Goal: Information Seeking & Learning: Learn about a topic

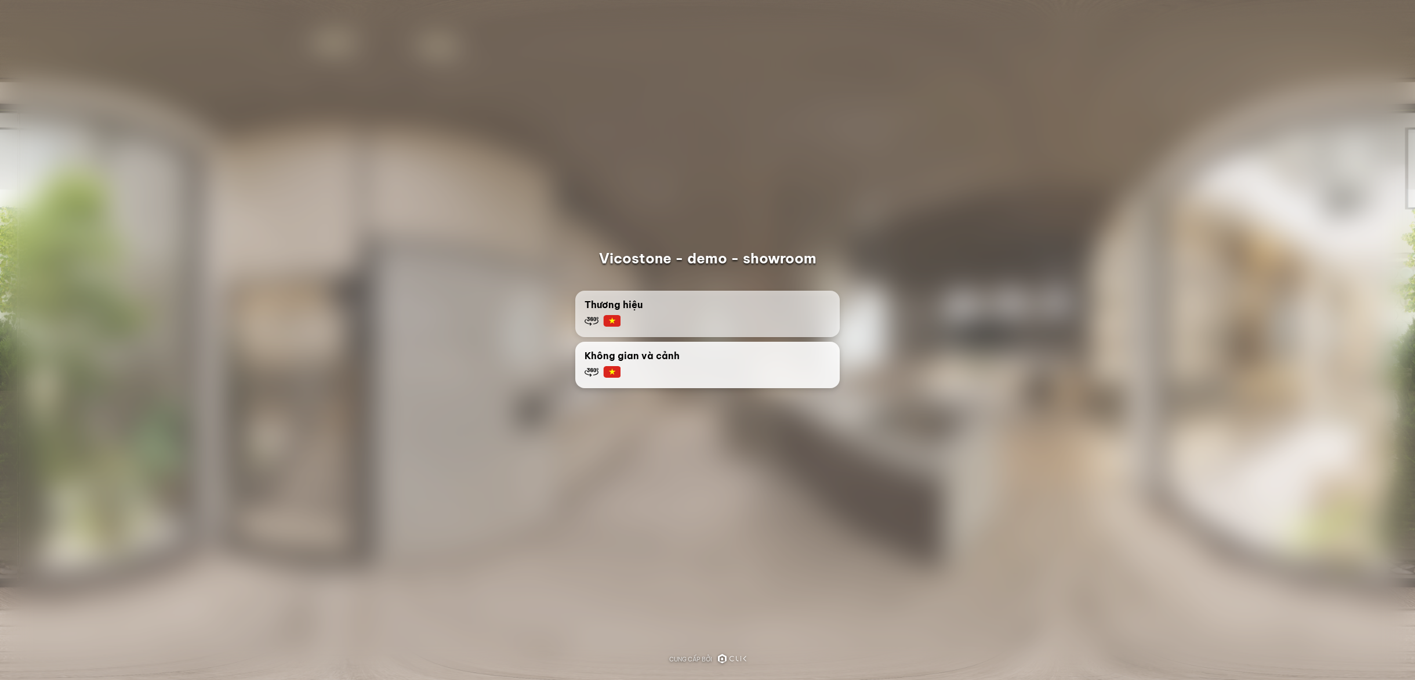
drag, startPoint x: 667, startPoint y: 309, endPoint x: 660, endPoint y: 363, distance: 54.5
click at [660, 361] on div "Thương hiệu Không gian và cảnh" at bounding box center [707, 339] width 283 height 125
click at [664, 366] on div "Không gian và cảnh" at bounding box center [708, 364] width 246 height 30
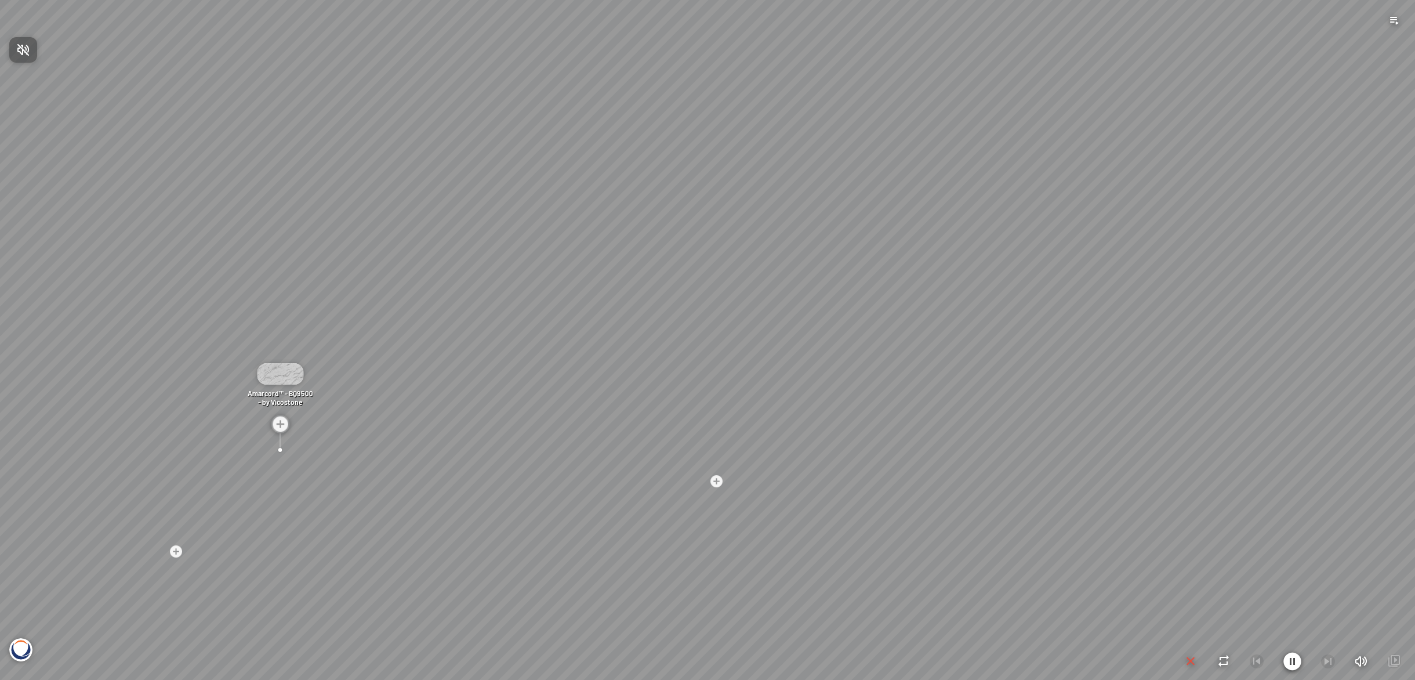
drag, startPoint x: 842, startPoint y: 363, endPoint x: 871, endPoint y: 621, distance: 260.4
click at [872, 636] on div at bounding box center [707, 340] width 1415 height 680
drag, startPoint x: 1019, startPoint y: 345, endPoint x: 736, endPoint y: 374, distance: 284.6
drag, startPoint x: 736, startPoint y: 374, endPoint x: 647, endPoint y: 341, distance: 95.5
click at [647, 341] on div at bounding box center [707, 340] width 1415 height 680
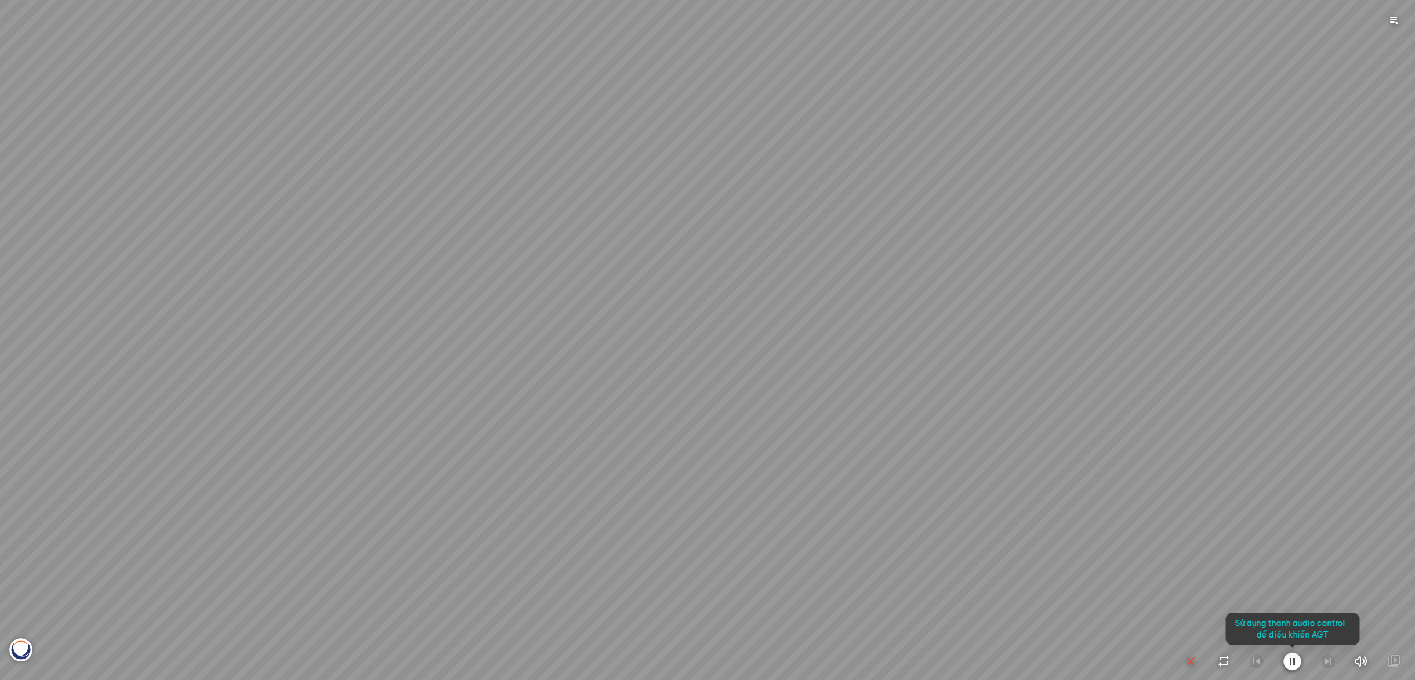
drag, startPoint x: 1003, startPoint y: 390, endPoint x: 1228, endPoint y: 363, distance: 226.8
click at [1228, 363] on div at bounding box center [707, 340] width 1415 height 680
click at [1363, 660] on icon "button" at bounding box center [1361, 661] width 15 height 14
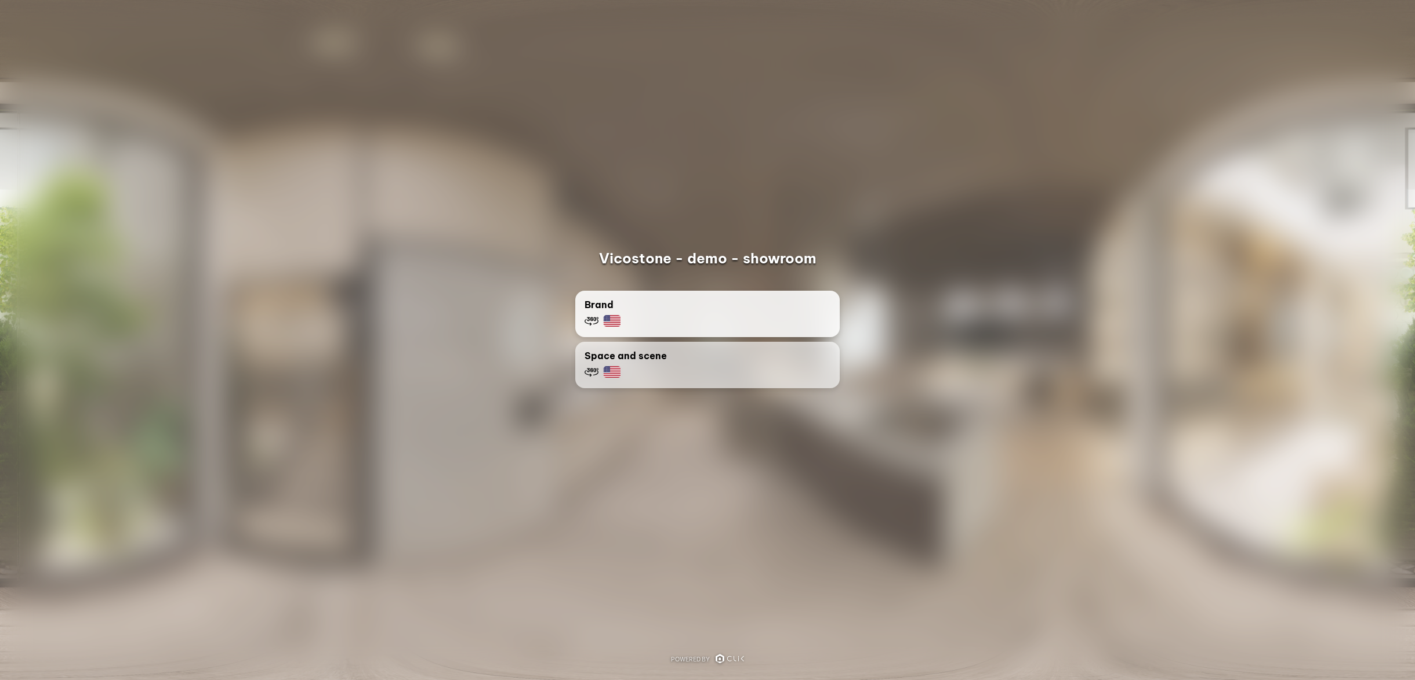
click at [647, 302] on div "Brand" at bounding box center [708, 313] width 246 height 30
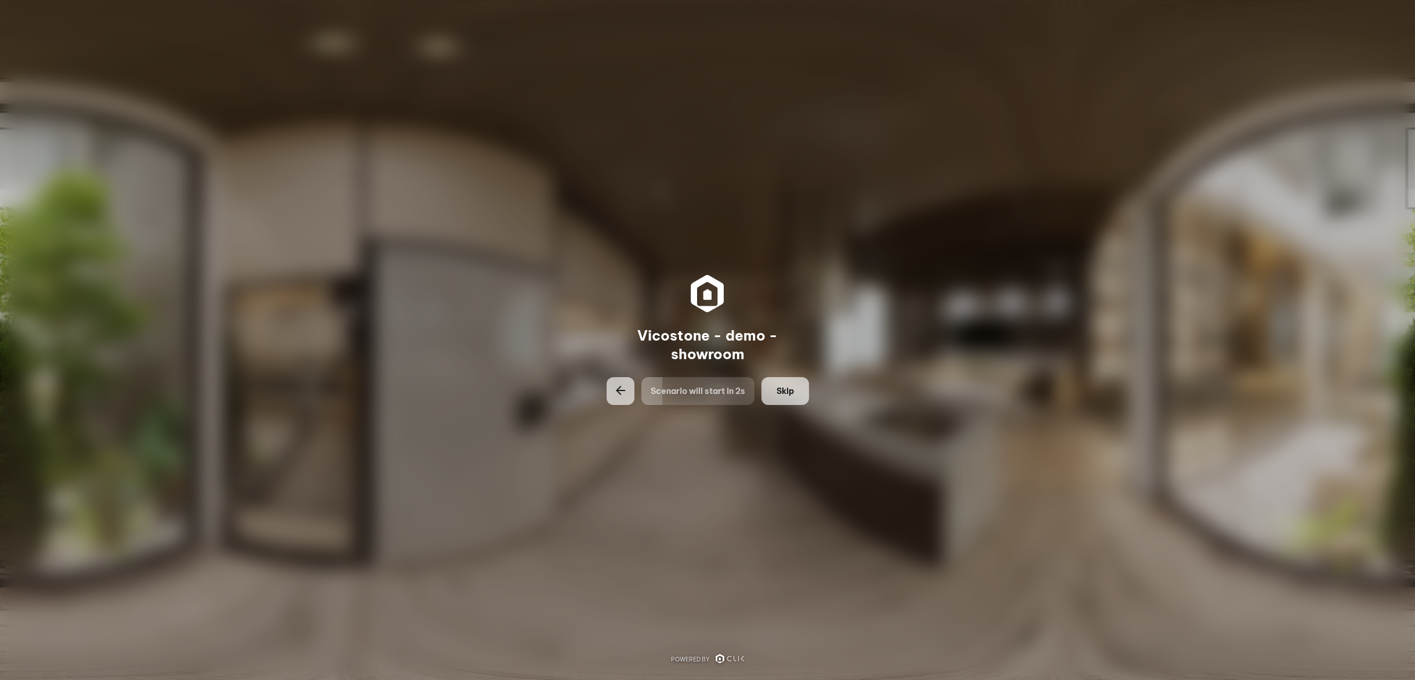
click at [774, 390] on button "Skip" at bounding box center [786, 391] width 48 height 28
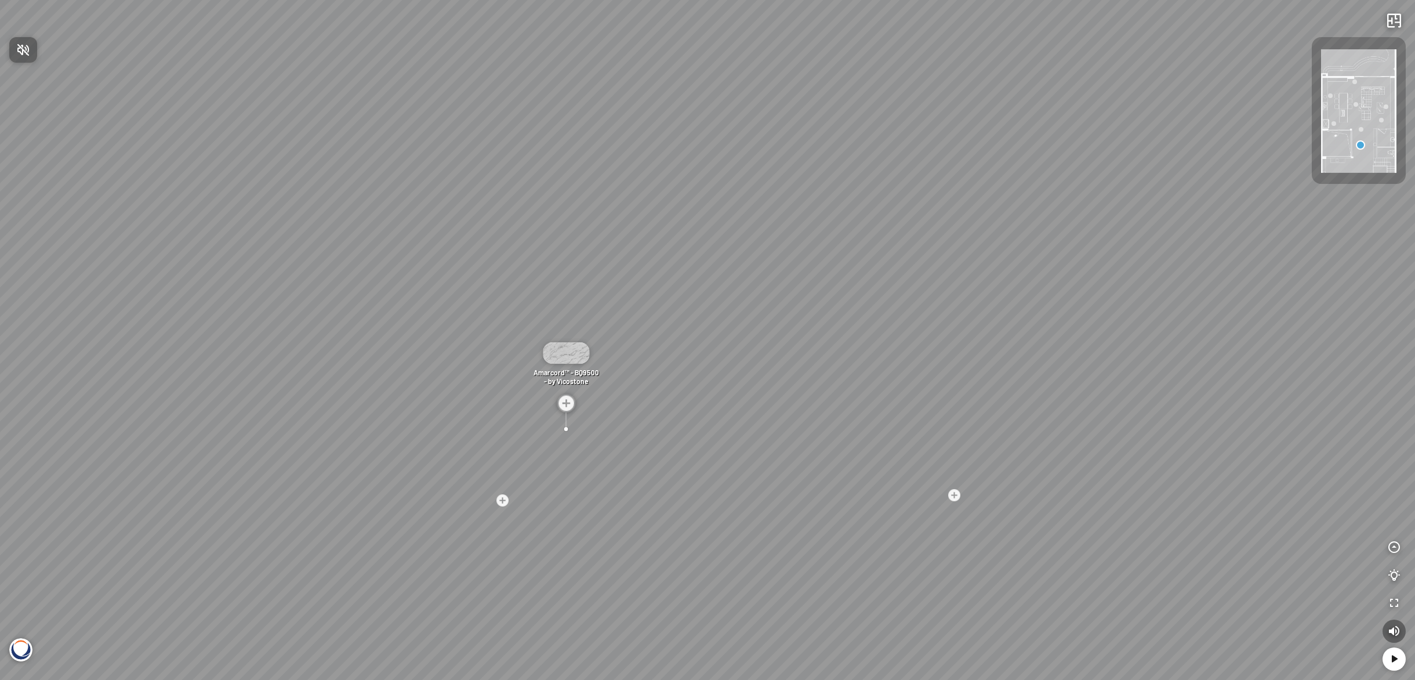
drag, startPoint x: 871, startPoint y: 326, endPoint x: 775, endPoint y: 429, distance: 140.4
click at [806, 468] on div at bounding box center [707, 340] width 1415 height 680
click at [570, 405] on img at bounding box center [566, 403] width 19 height 19
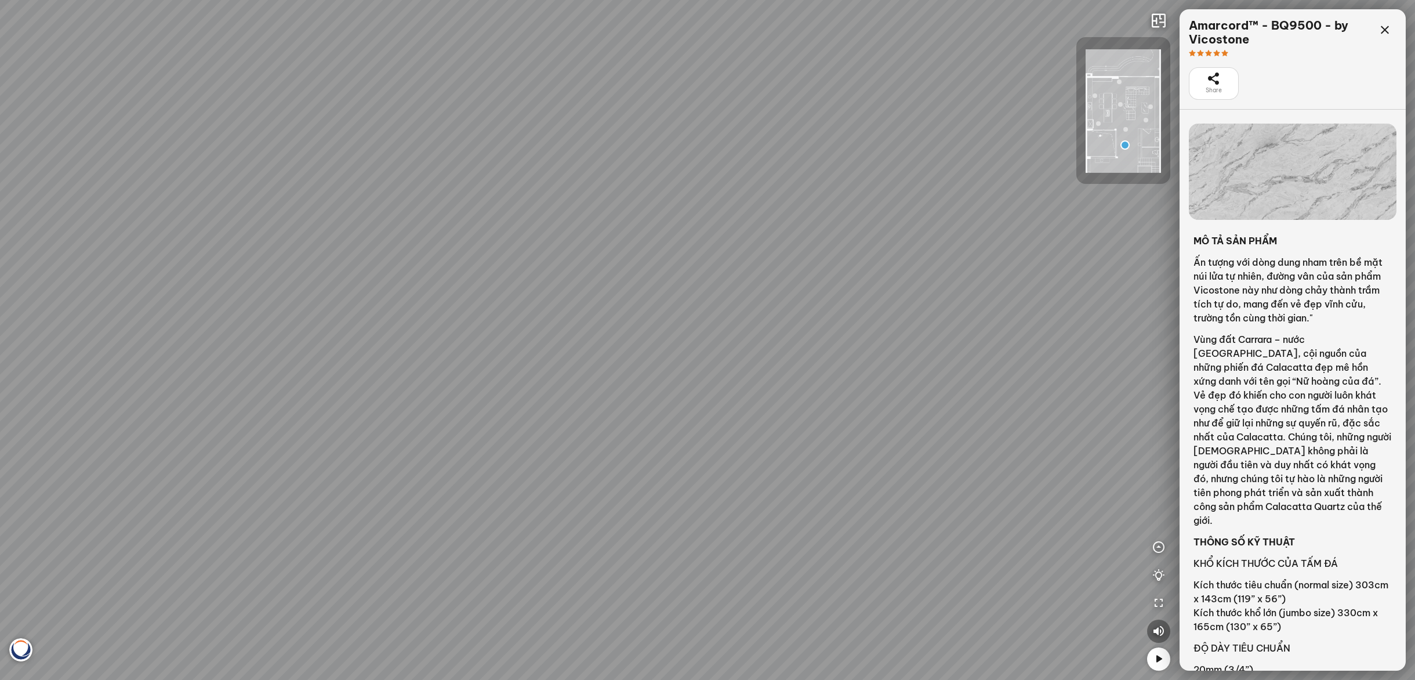
drag, startPoint x: 875, startPoint y: 363, endPoint x: 827, endPoint y: 148, distance: 220.1
click at [829, 144] on div "Madreperola® - BQ8891 - by Vicostone Amarcord™ - BQ9500 - by Vicostone Bahia™ -…" at bounding box center [707, 340] width 1415 height 680
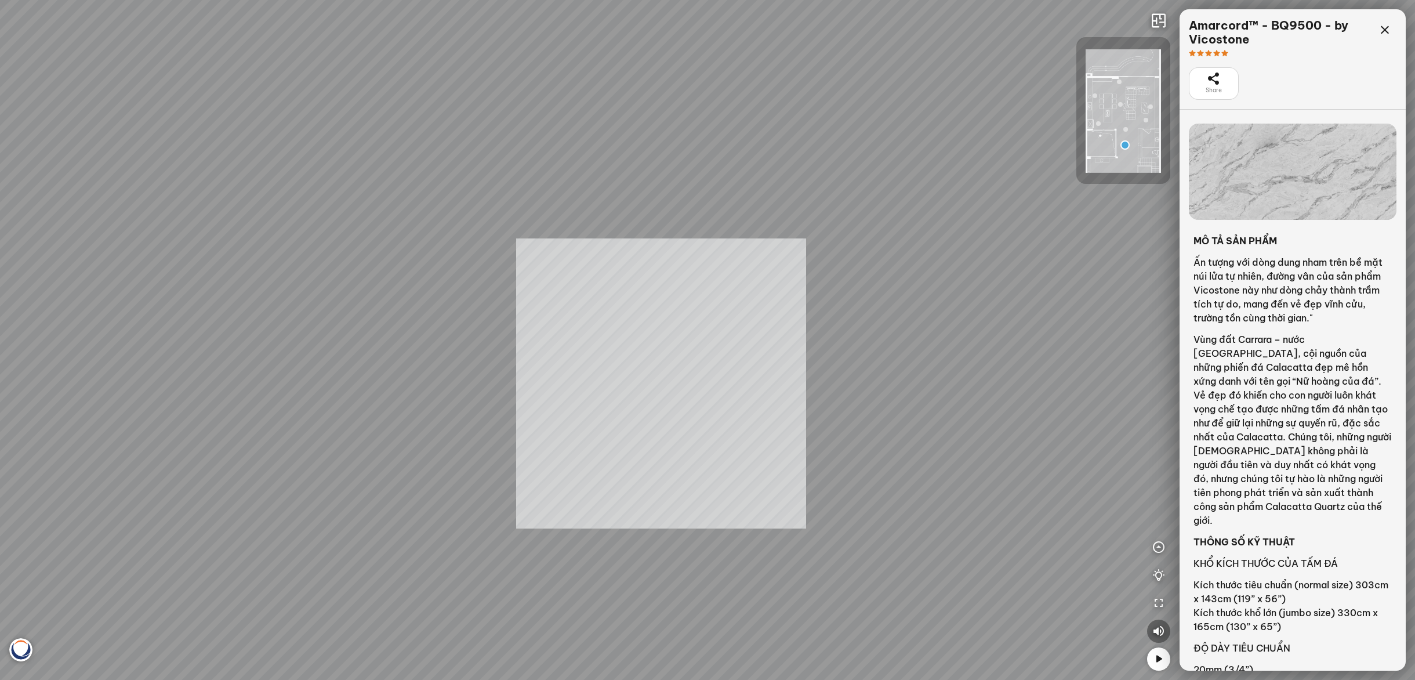
click at [727, 306] on div "Madreperola® - BQ8891 - by Vicostone Amarcord™ - BQ9500 - by Vicostone Bahia™ -…" at bounding box center [707, 340] width 1415 height 680
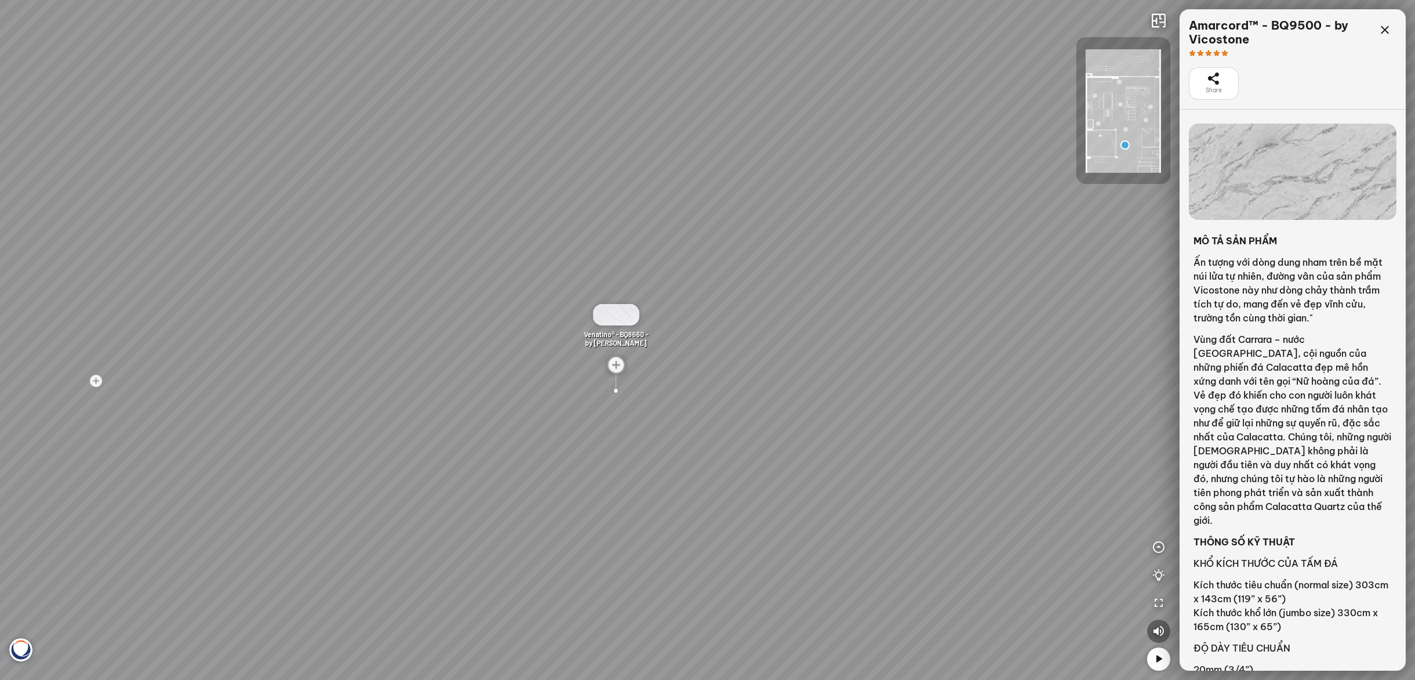
drag, startPoint x: 754, startPoint y: 365, endPoint x: 720, endPoint y: 354, distance: 35.6
click at [720, 354] on div "Madreperola® - BQ8891 - by Vicostone Amarcord™ - BQ9500 - by Vicostone Bahia™ -…" at bounding box center [707, 340] width 1415 height 680
drag, startPoint x: 809, startPoint y: 398, endPoint x: 99, endPoint y: 343, distance: 712.7
click at [89, 342] on div "Madreperola® - BQ8891 - by Vicostone Amarcord™ - BQ9500 - by Vicostone Bahia™ -…" at bounding box center [707, 340] width 1415 height 680
drag, startPoint x: 761, startPoint y: 401, endPoint x: 435, endPoint y: 381, distance: 326.6
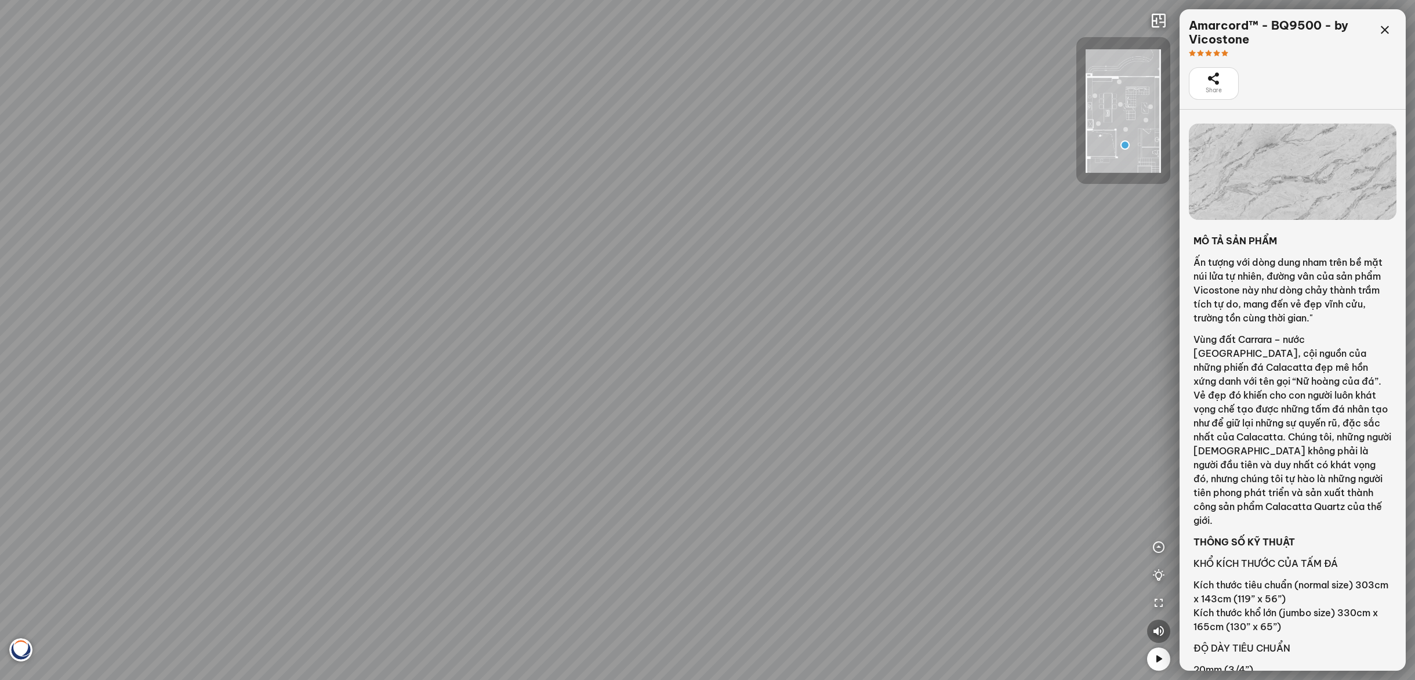
click at [435, 381] on div "Madreperola® - BQ8891 - by Vicostone Amarcord™ - BQ9500 - by Vicostone Bahia™ -…" at bounding box center [707, 340] width 1415 height 680
click at [899, 468] on div "Madreperola® - BQ8891 - by Vicostone Amarcord™ - BQ9500 - by Vicostone Bahia™ -…" at bounding box center [707, 340] width 1415 height 680
drag, startPoint x: 766, startPoint y: 381, endPoint x: 283, endPoint y: 339, distance: 484.5
click at [114, 333] on div "Madreperola® - BQ8891 - by Vicostone Amarcord™ - BQ9500 - by Vicostone Bahia™ -…" at bounding box center [707, 340] width 1415 height 680
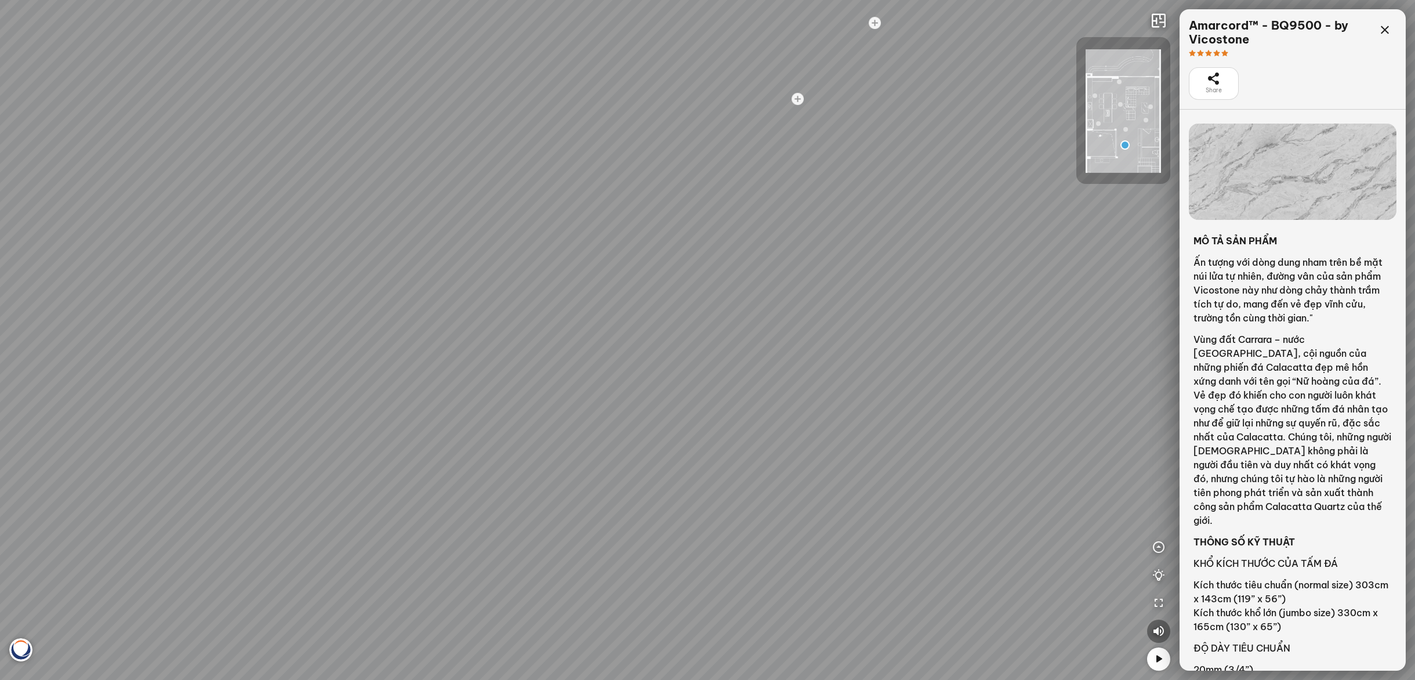
drag, startPoint x: 958, startPoint y: 369, endPoint x: 794, endPoint y: 263, distance: 196.0
click at [797, 263] on div "Madreperola® - BQ8891 - by Vicostone Amarcord™ - BQ9500 - by Vicostone Bahia™ -…" at bounding box center [707, 340] width 1415 height 680
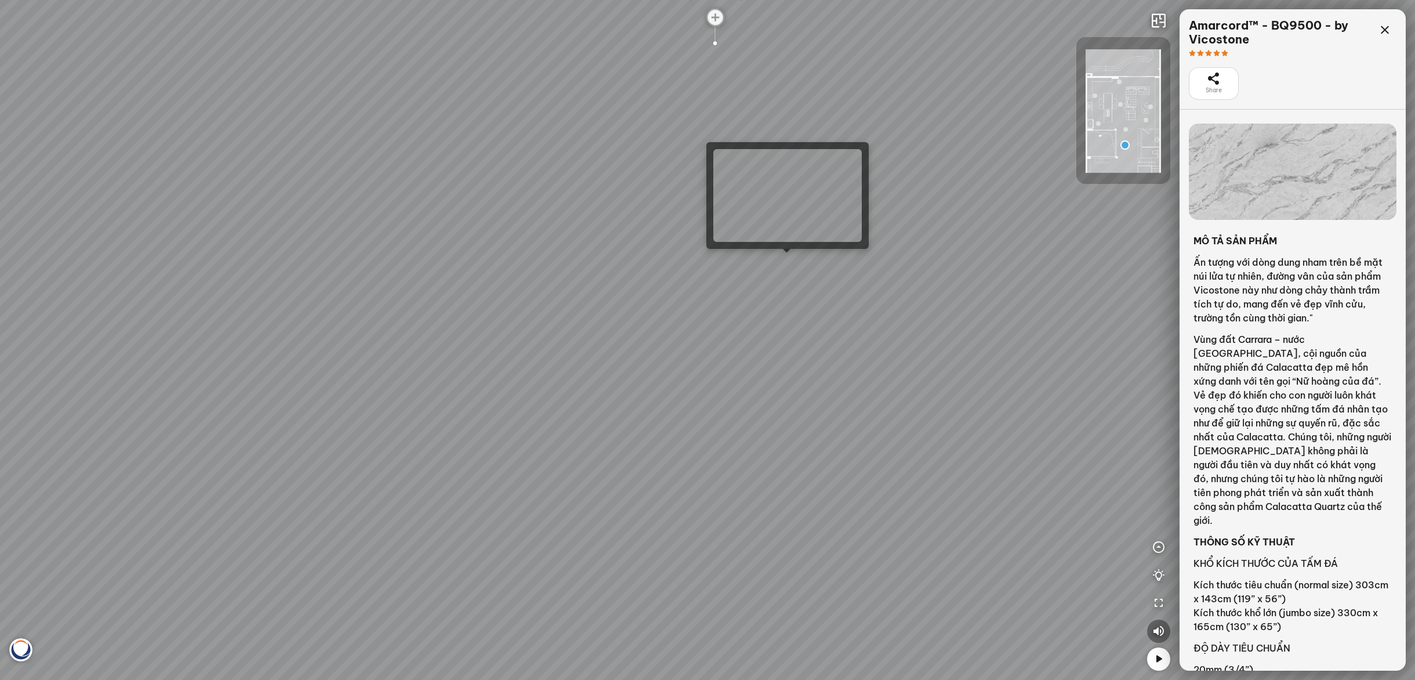
click at [794, 262] on div "Madreperola® - BQ8891 - by Vicostone Amarcord™ - BQ9500 - by Vicostone Bahia™ -…" at bounding box center [707, 340] width 1415 height 680
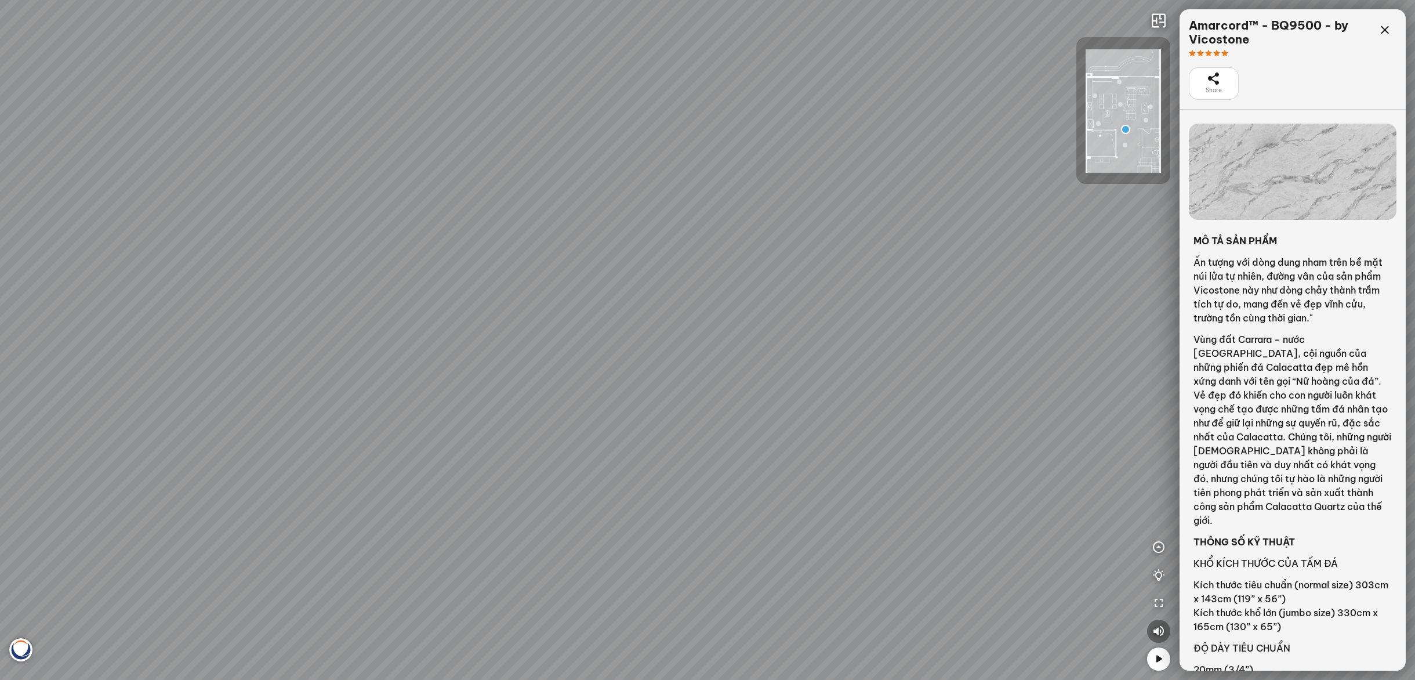
drag, startPoint x: 749, startPoint y: 377, endPoint x: 490, endPoint y: 253, distance: 287.0
click at [481, 251] on div "Madreperola® - BQ8891 - by Vicostone Bahia™ - BQ8883 - by Vicostone Bahia™ - BQ…" at bounding box center [707, 340] width 1415 height 680
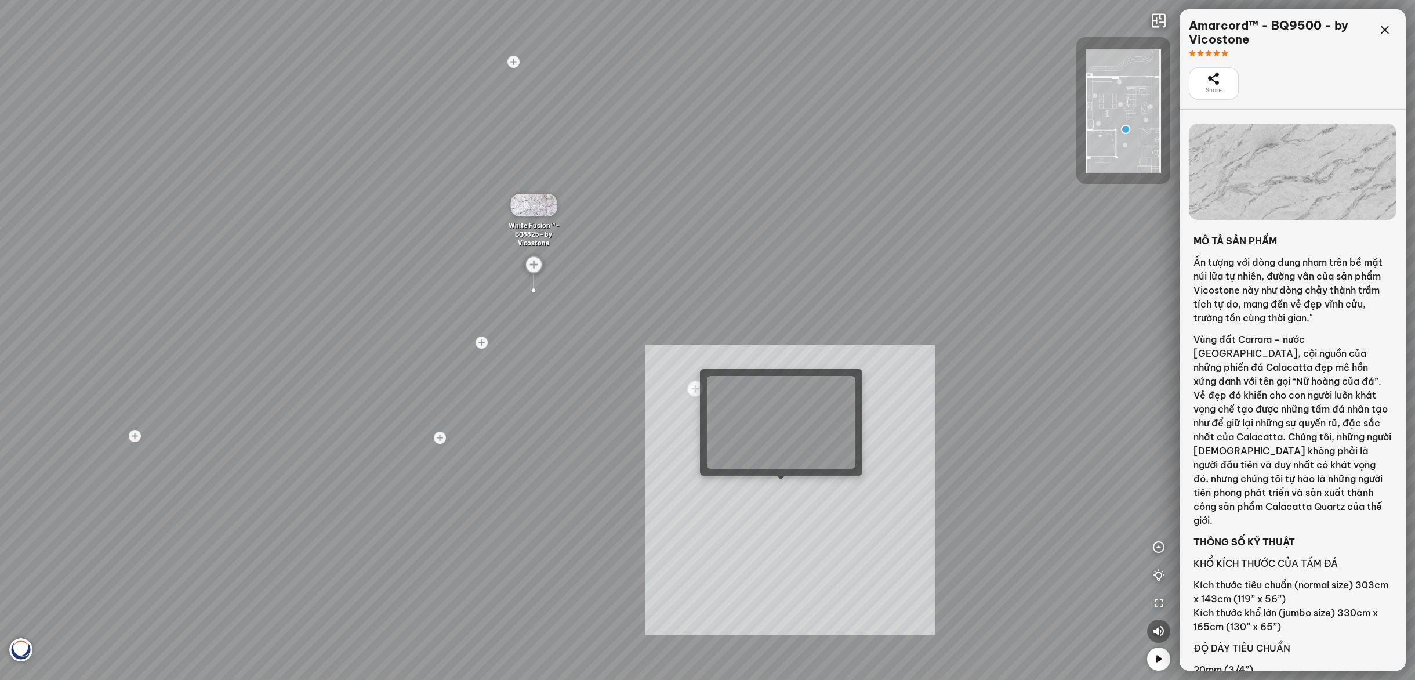
click at [790, 490] on div "Madreperola® - BQ8891 - by Vicostone Bahia™ - BQ8883 - by Vicostone Bahia™ - BQ…" at bounding box center [707, 340] width 1415 height 680
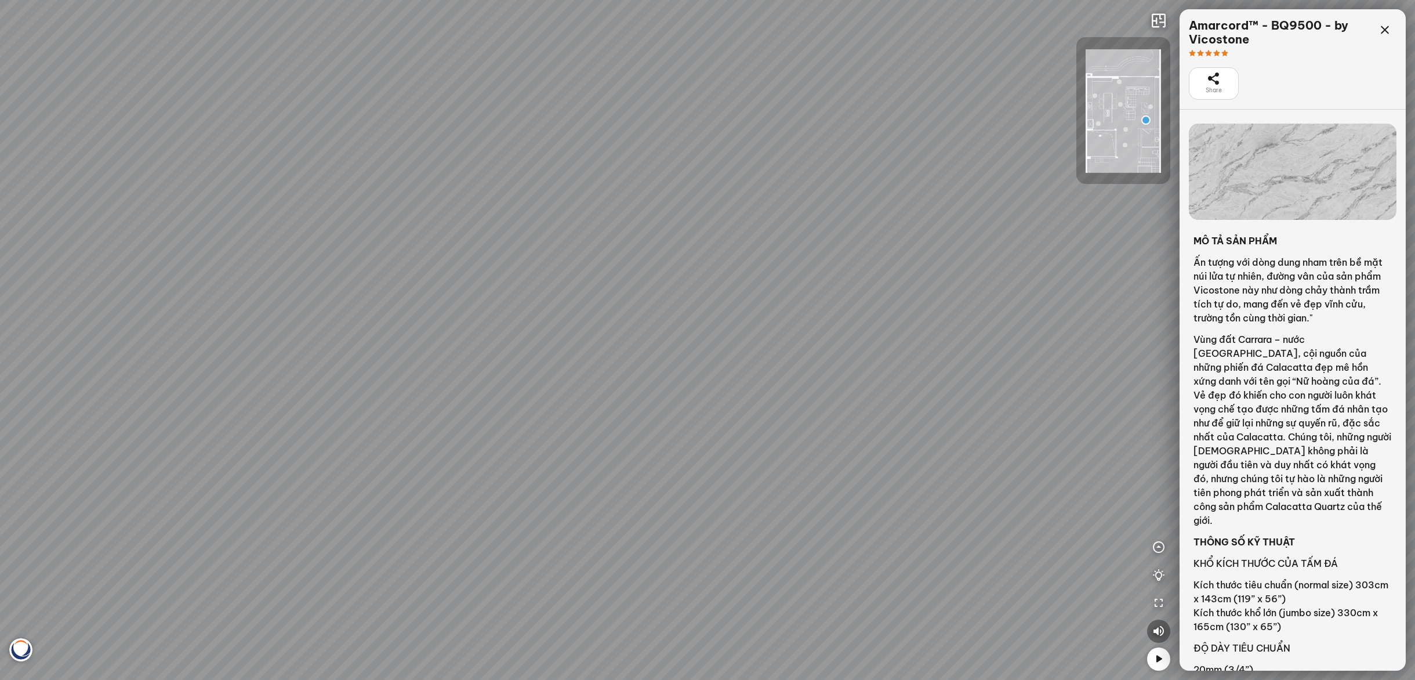
drag, startPoint x: 855, startPoint y: 454, endPoint x: 719, endPoint y: 293, distance: 210.8
click at [719, 293] on div "White Fusion™ - BQ8825 - by Vicostone White Fusion™ - BQ8825 - by Vicostone Bah…" at bounding box center [707, 340] width 1415 height 680
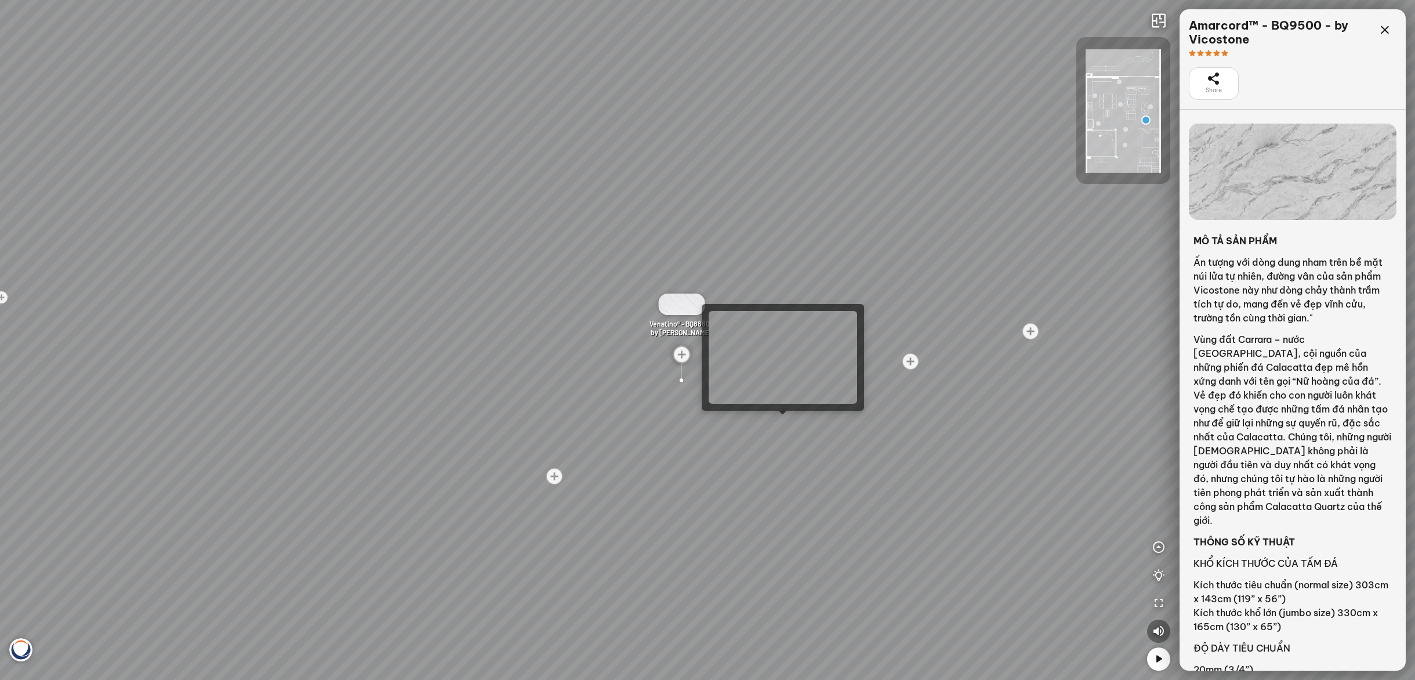
click at [792, 422] on div "White Fusion™ - BQ8825 - by Vicostone White Fusion™ - BQ8825 - by Vicostone Bah…" at bounding box center [707, 340] width 1415 height 680
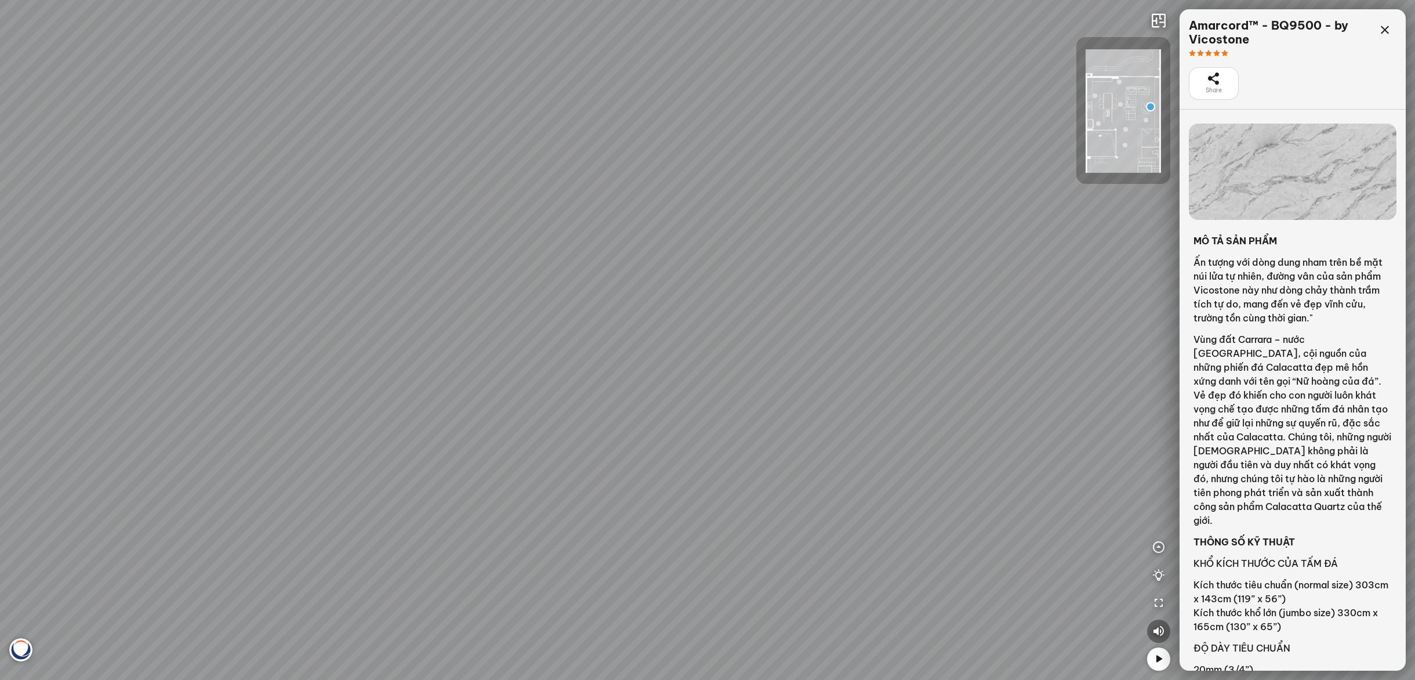
drag, startPoint x: 813, startPoint y: 428, endPoint x: 901, endPoint y: 378, distance: 101.1
click at [901, 378] on div "Venatino® - BQ8660 - by Vicostone White Fusion™ - BQ8825 - by Vicostone White F…" at bounding box center [707, 340] width 1415 height 680
drag, startPoint x: 687, startPoint y: 398, endPoint x: 945, endPoint y: 410, distance: 258.4
click at [945, 410] on div "Venatino® - BQ8660 - by Vicostone White Fusion™ - BQ8825 - by Vicostone White F…" at bounding box center [707, 340] width 1415 height 680
drag, startPoint x: 544, startPoint y: 404, endPoint x: 495, endPoint y: 190, distance: 219.0
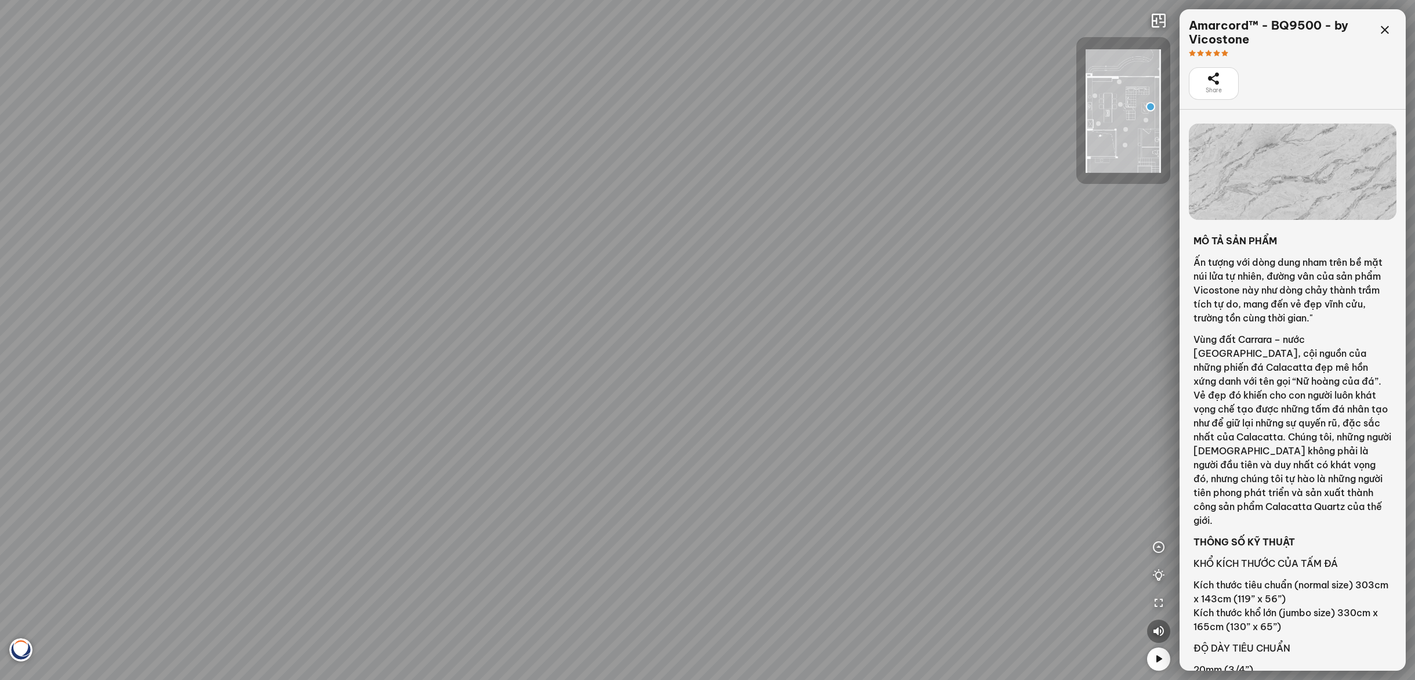
click at [487, 211] on div "Venatino® - BQ8660 - by Vicostone White Fusion™ - BQ8825 - by Vicostone White F…" at bounding box center [707, 340] width 1415 height 680
drag, startPoint x: 857, startPoint y: 180, endPoint x: 690, endPoint y: 487, distance: 349.7
click at [690, 487] on div "Venatino® - BQ8660 - by Vicostone White Fusion™ - BQ8825 - by Vicostone White F…" at bounding box center [707, 340] width 1415 height 680
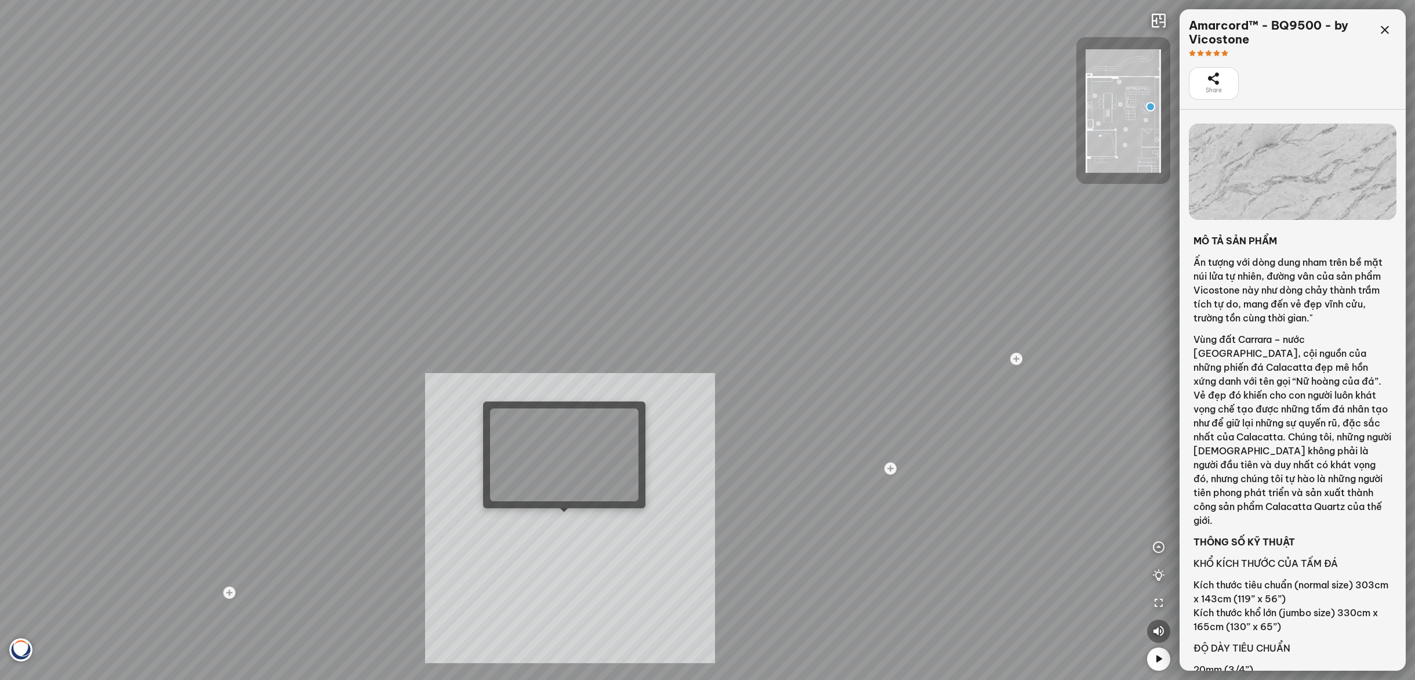
click at [570, 518] on div "Venatino® - BQ8660 - by Vicostone White Fusion™ - BQ8825 - by Vicostone White F…" at bounding box center [707, 340] width 1415 height 680
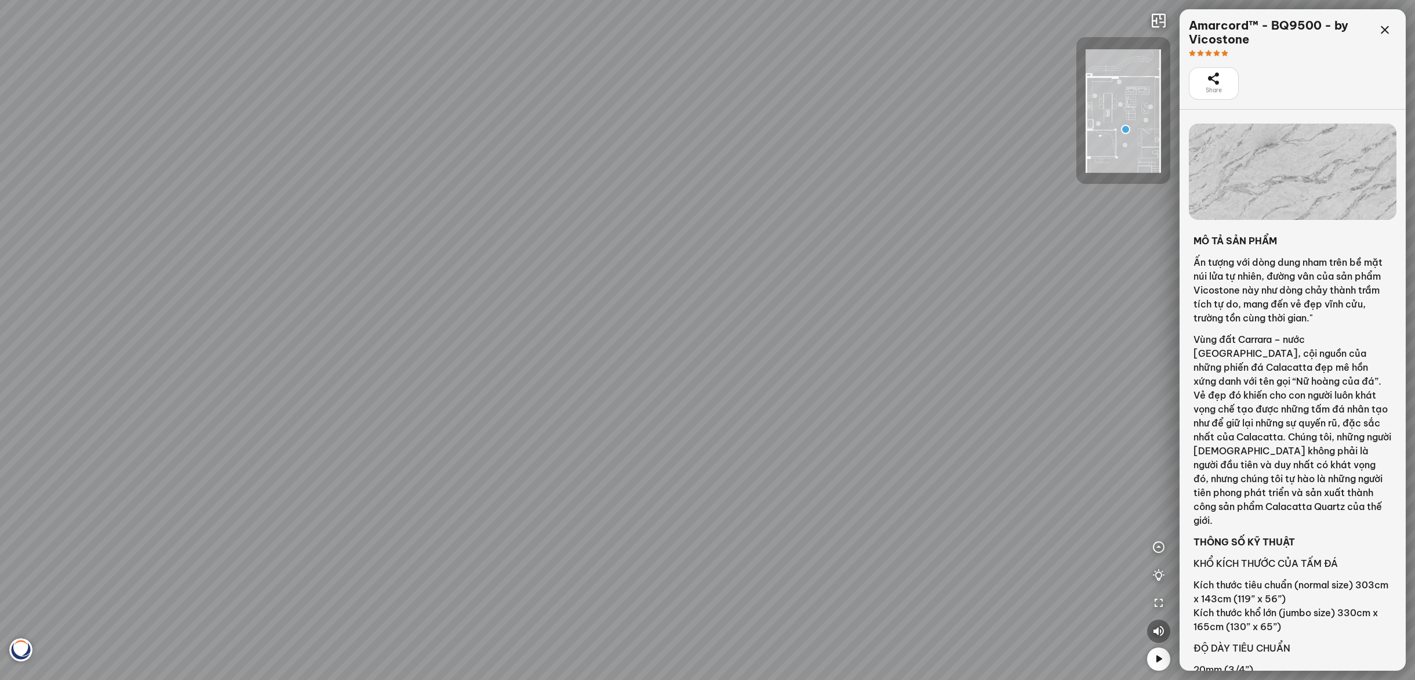
drag, startPoint x: 852, startPoint y: 435, endPoint x: 1086, endPoint y: 422, distance: 234.7
click at [1086, 422] on div "Madreperola® - BQ8891 - by Vicostone Bahia™ - BQ8883 - by Vicostone Bahia™ - BQ…" at bounding box center [707, 340] width 1415 height 680
drag, startPoint x: 560, startPoint y: 485, endPoint x: 676, endPoint y: 461, distance: 118.4
click at [676, 461] on div "Madreperola® - BQ8891 - by Vicostone Bahia™ - BQ8883 - by Vicostone Bahia™ - BQ…" at bounding box center [707, 340] width 1415 height 680
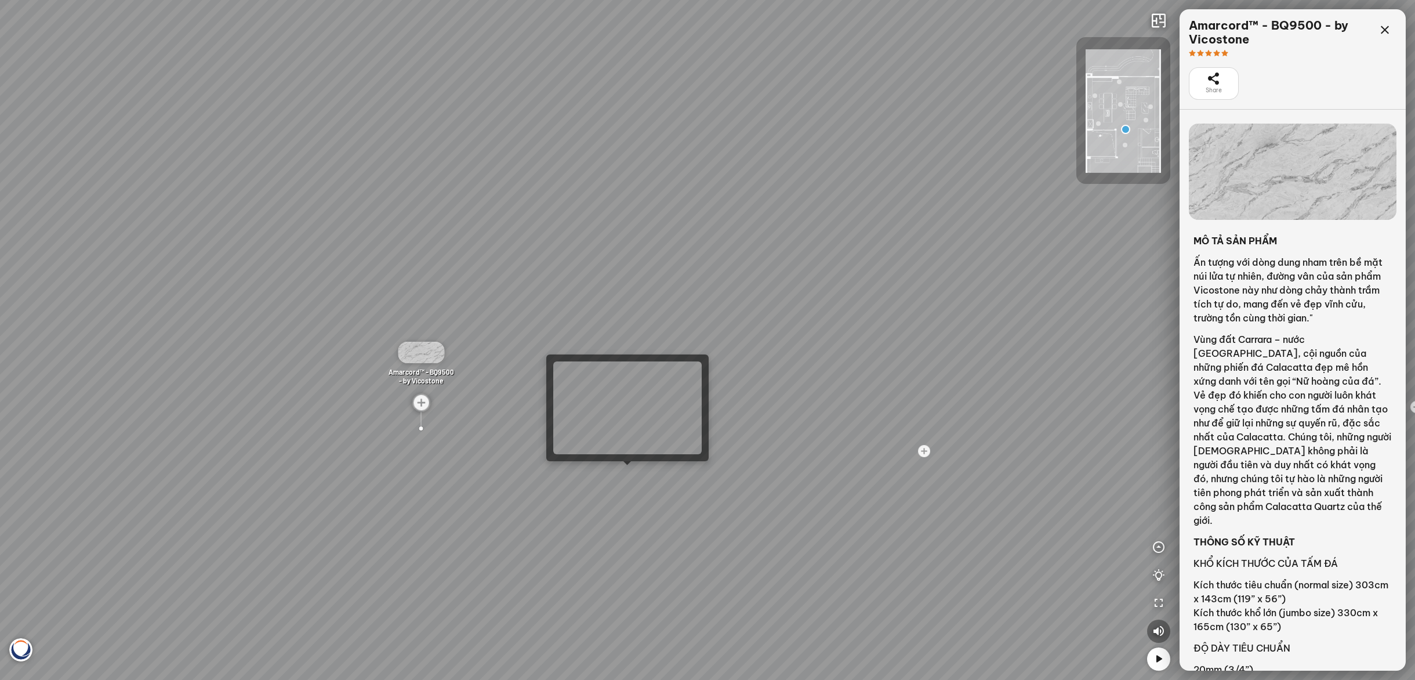
click at [625, 468] on div at bounding box center [628, 465] width 8 height 8
click at [628, 476] on div "Madreperola® - BQ8891 - by Vicostone Bahia™ - BQ8883 - by Vicostone Bahia™ - BQ…" at bounding box center [707, 340] width 1415 height 680
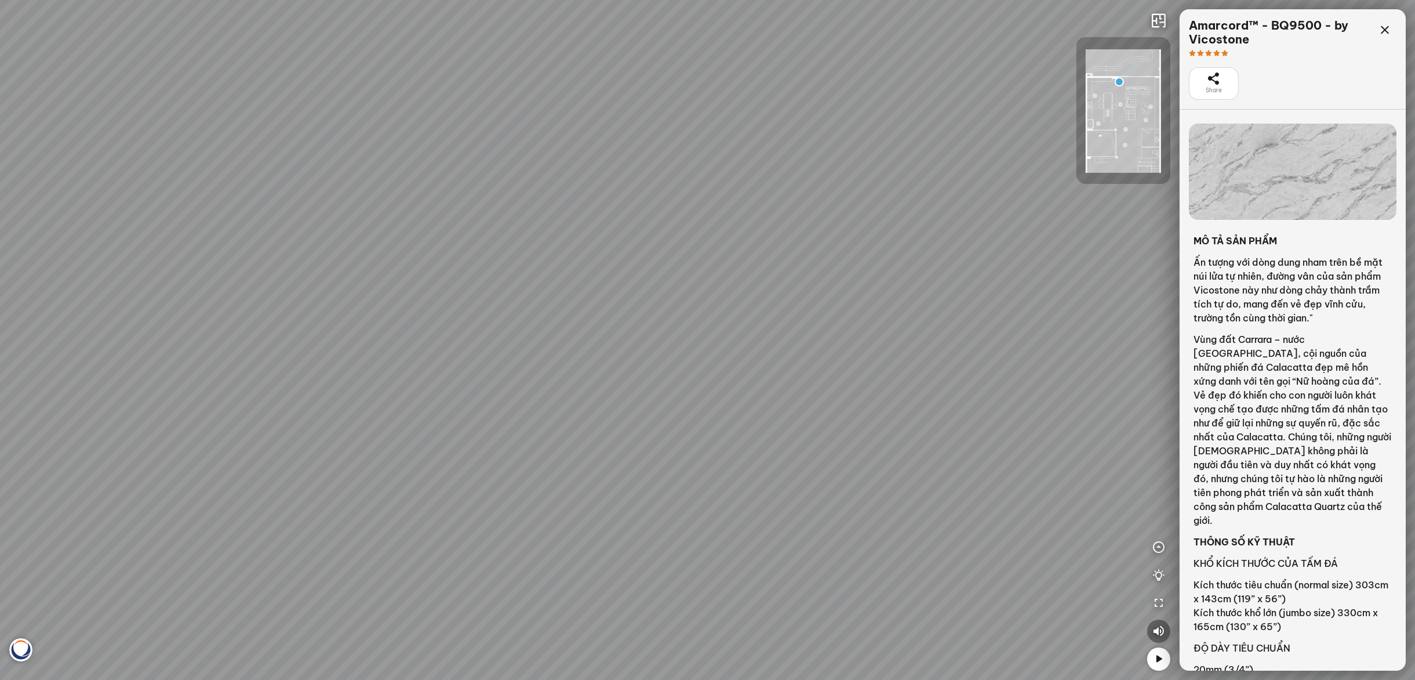
drag, startPoint x: 780, startPoint y: 454, endPoint x: 1058, endPoint y: 280, distance: 327.4
click at [1058, 279] on div "White Fusion™ - BQ8825 - by Vicostone White Fusion™ - BQ8825 - by Vicostone Bah…" at bounding box center [707, 340] width 1415 height 680
drag, startPoint x: 479, startPoint y: 361, endPoint x: 421, endPoint y: 521, distance: 170.3
click at [421, 521] on div "White Fusion™ - BQ8825 - by Vicostone White Fusion™ - BQ8825 - by Vicostone Bah…" at bounding box center [707, 340] width 1415 height 680
drag, startPoint x: 973, startPoint y: 452, endPoint x: 953, endPoint y: 447, distance: 20.8
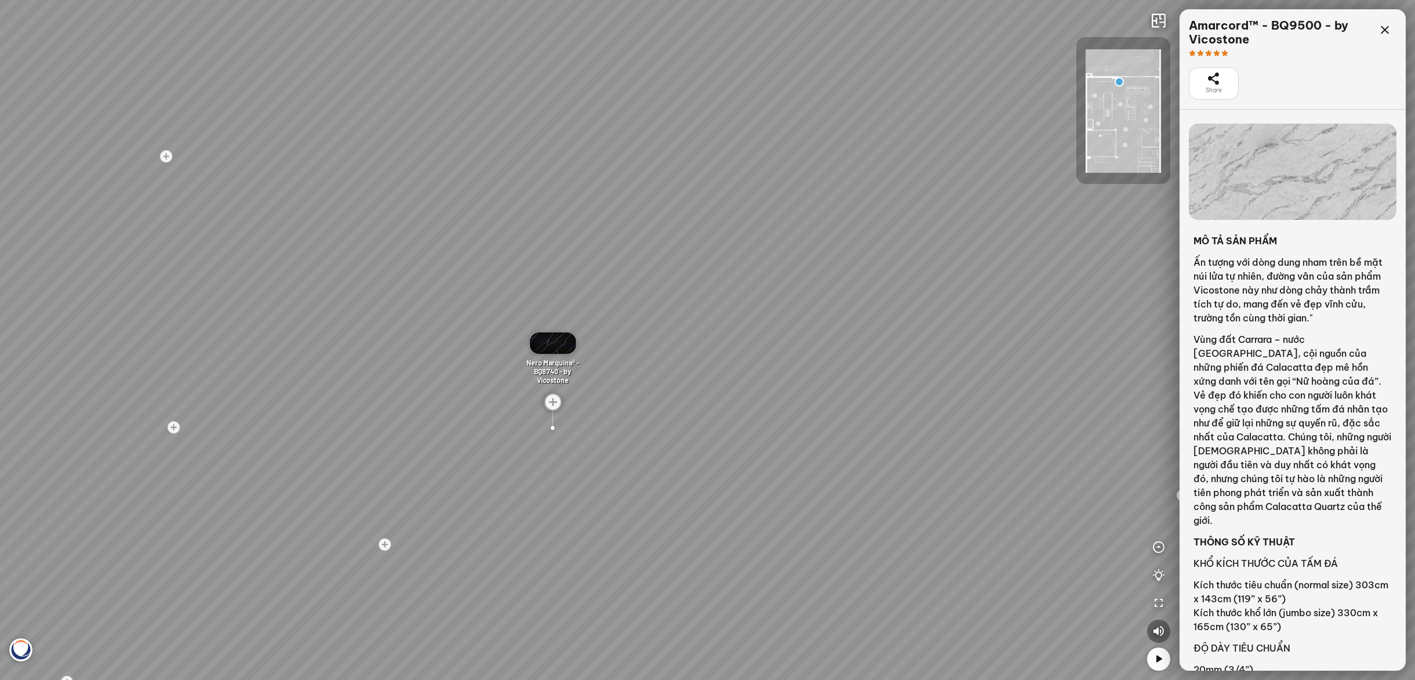
click at [953, 447] on div "White Fusion™ - BQ8825 - by Vicostone White Fusion™ - BQ8825 - by Vicostone Bah…" at bounding box center [707, 340] width 1415 height 680
drag, startPoint x: 1156, startPoint y: 633, endPoint x: 1142, endPoint y: 638, distance: 14.5
click at [1157, 633] on icon "button" at bounding box center [1159, 631] width 14 height 14
drag, startPoint x: 497, startPoint y: 477, endPoint x: 959, endPoint y: 447, distance: 463.3
click at [959, 447] on div "White Fusion™ - BQ8825 - by Vicostone White Fusion™ - BQ8825 - by Vicostone Bah…" at bounding box center [707, 340] width 1415 height 680
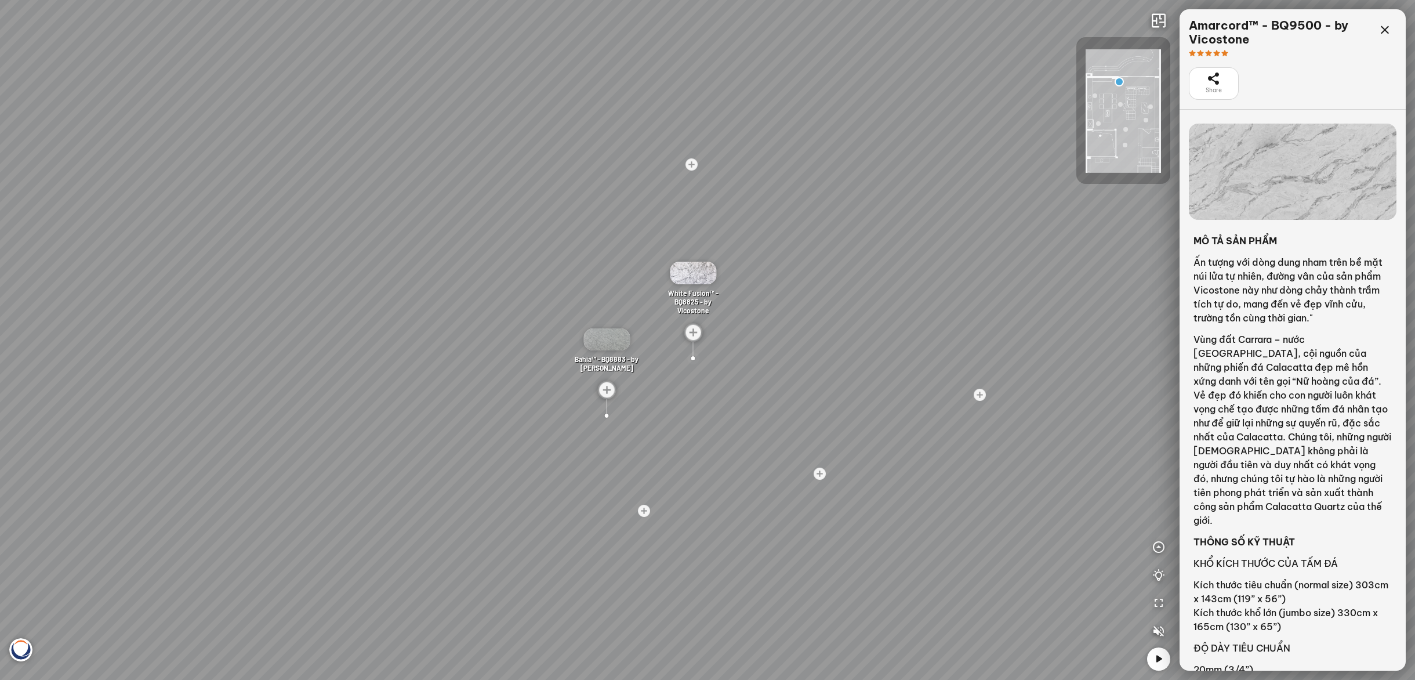
click at [693, 360] on div at bounding box center [694, 358] width 16 height 16
click at [538, 553] on div at bounding box center [537, 553] width 16 height 16
click at [592, 315] on img at bounding box center [597, 315] width 46 height 21
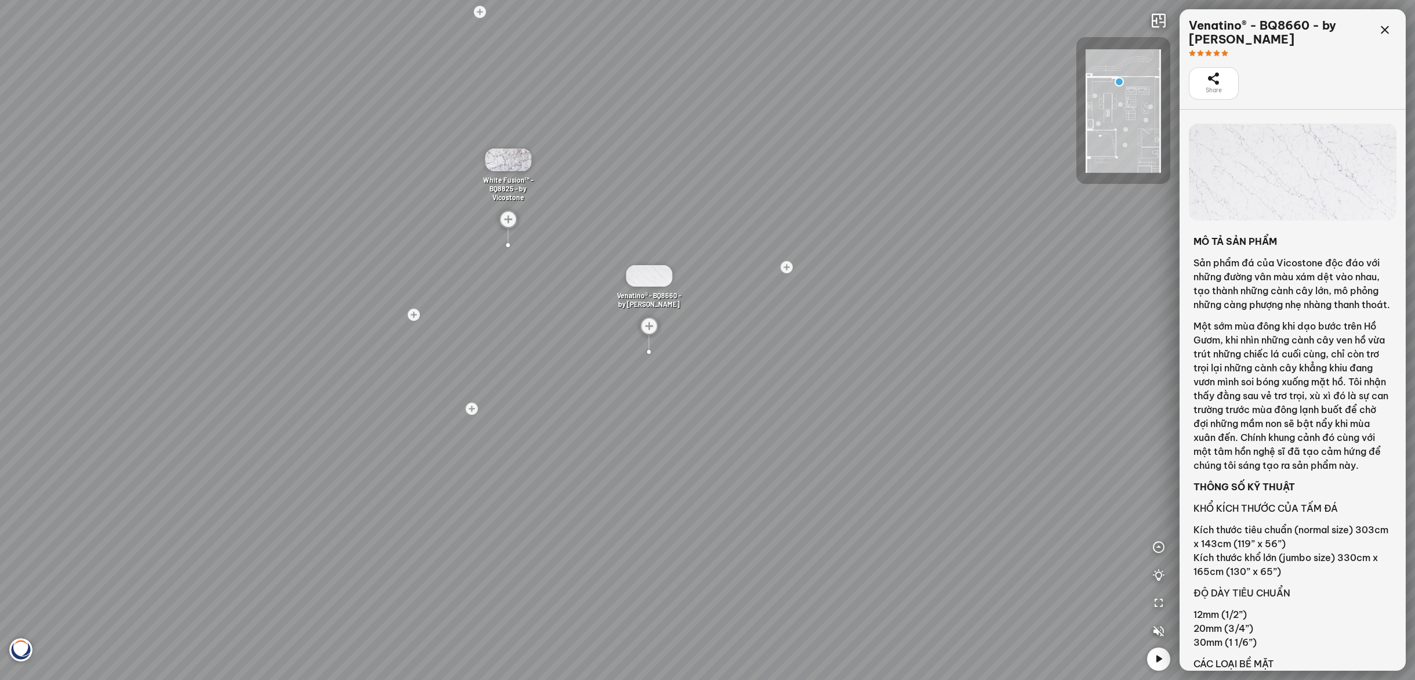
click at [505, 248] on div "White Fusion™ - BQ8825 - by Vicostone White Fusion™ - BQ8825 - by Vicostone Bah…" at bounding box center [707, 340] width 1415 height 680
click at [1384, 31] on icon at bounding box center [1385, 30] width 14 height 14
